Goal: Find specific page/section: Find specific page/section

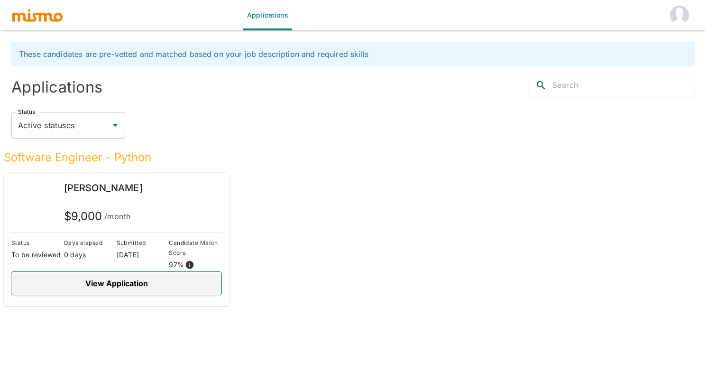
click at [117, 284] on button "View Application" at bounding box center [116, 283] width 210 height 23
